Goal: Complete application form

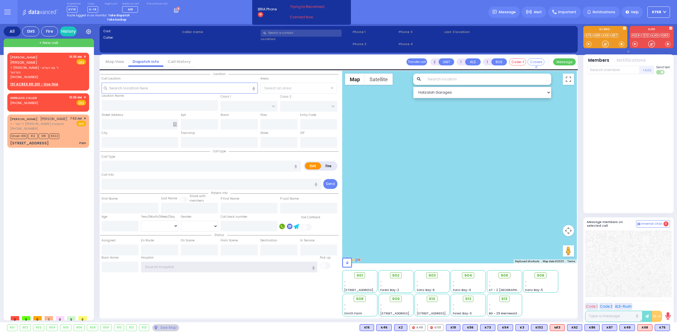
type input "ky68"
click at [219, 41] on div "Cad: Caller: Caller name Phone 1 /" at bounding box center [338, 42] width 472 height 27
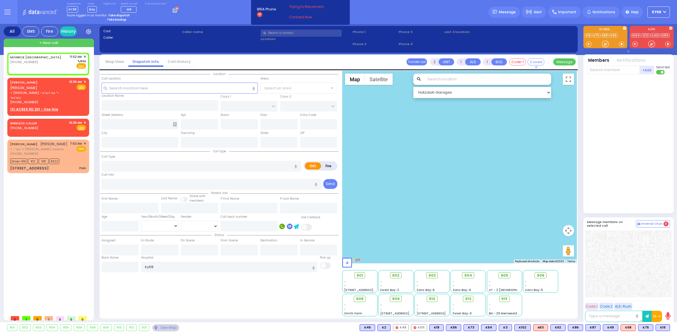
select select
radio input "true"
select select
type input "11:02"
select select "Hatzalah Garages"
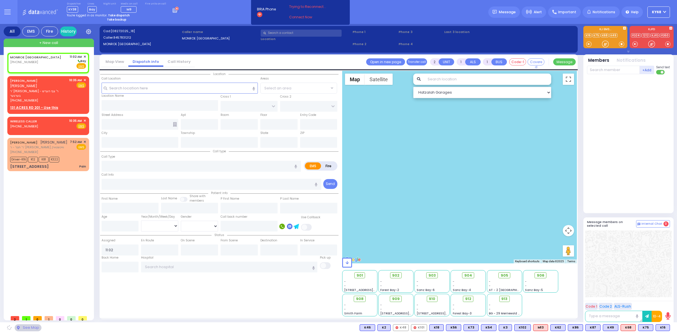
select select
radio input "true"
select select
select select "Hatzalah Garages"
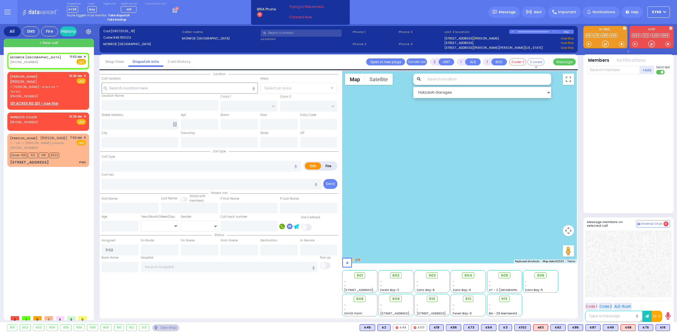
select select
radio input "true"
select select
select select "Hatzalah Garages"
